Goal: Navigation & Orientation: Go to known website

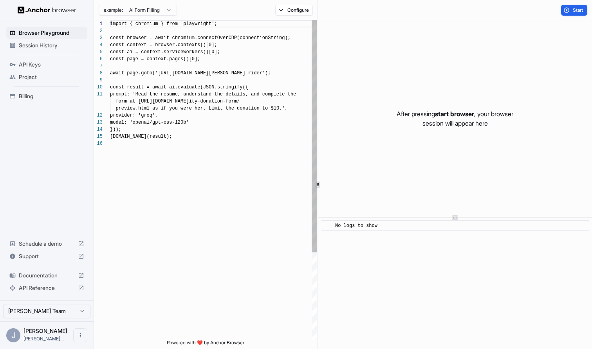
scroll to position [71, 0]
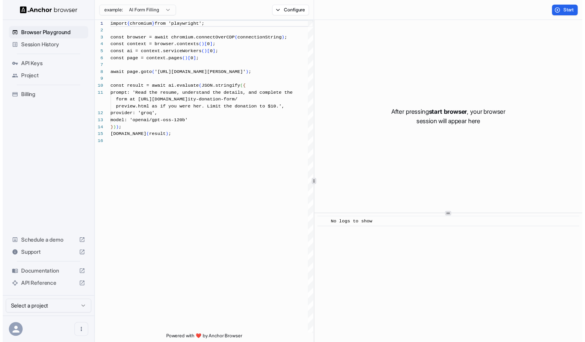
scroll to position [71, 0]
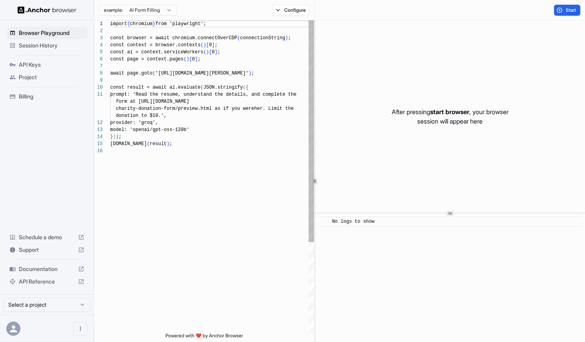
scroll to position [71, 0]
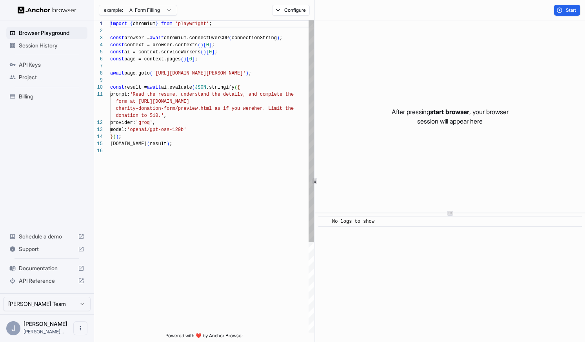
scroll to position [71, 0]
